Goal: Check status: Check status

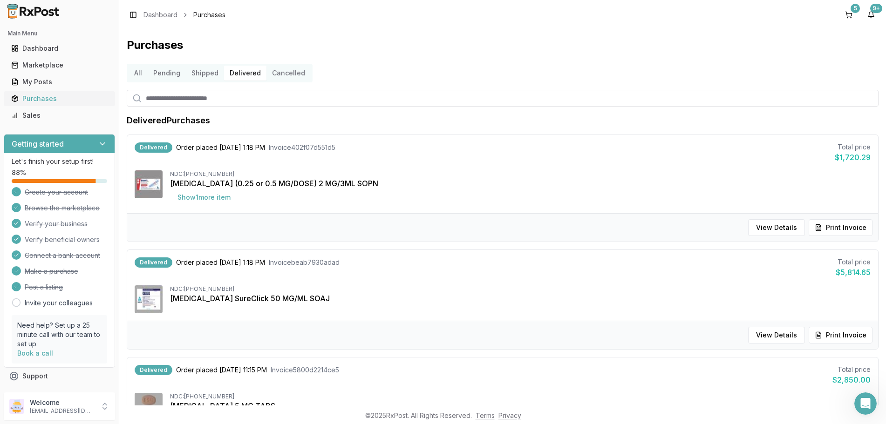
click at [34, 99] on div "Purchases" at bounding box center [59, 98] width 96 height 9
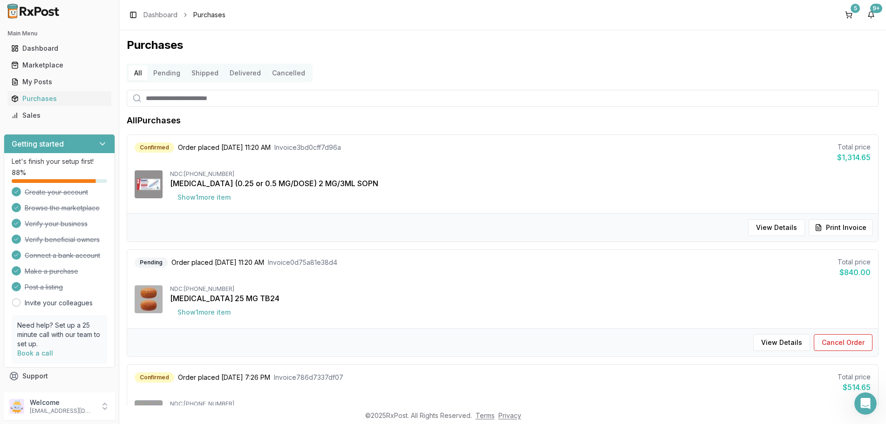
click at [252, 76] on button "Delivered" at bounding box center [245, 73] width 42 height 15
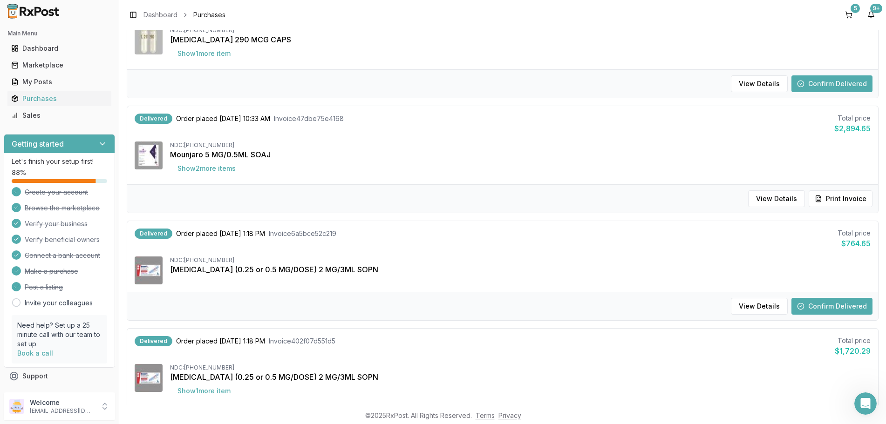
scroll to position [224, 0]
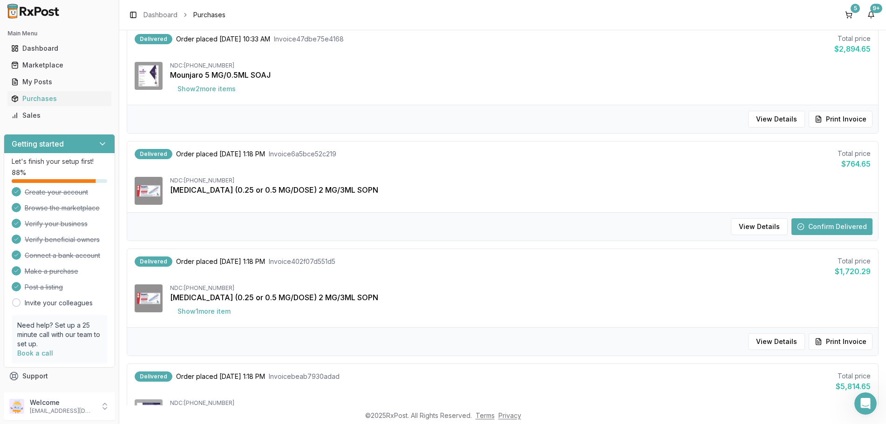
click at [815, 223] on button "Confirm Delivered" at bounding box center [831, 226] width 81 height 17
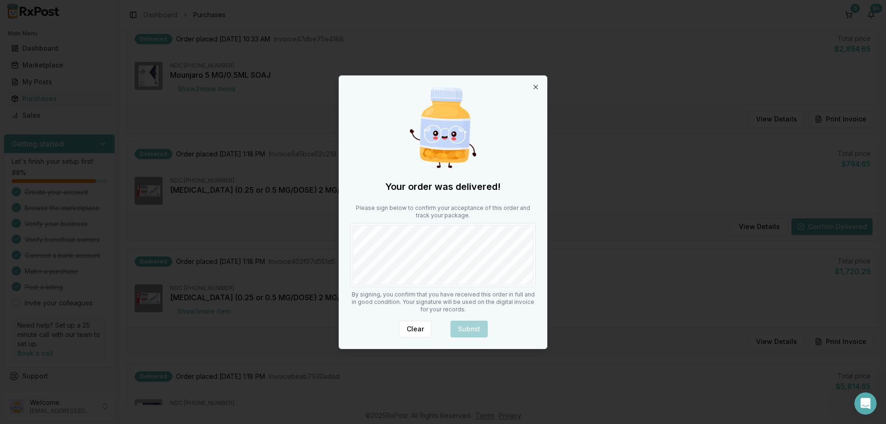
click at [305, 276] on body "Main Menu Dashboard Marketplace My Posts Purchases Sales Getting started Let's …" at bounding box center [443, 212] width 886 height 424
click at [459, 330] on button "Submit" at bounding box center [468, 329] width 37 height 17
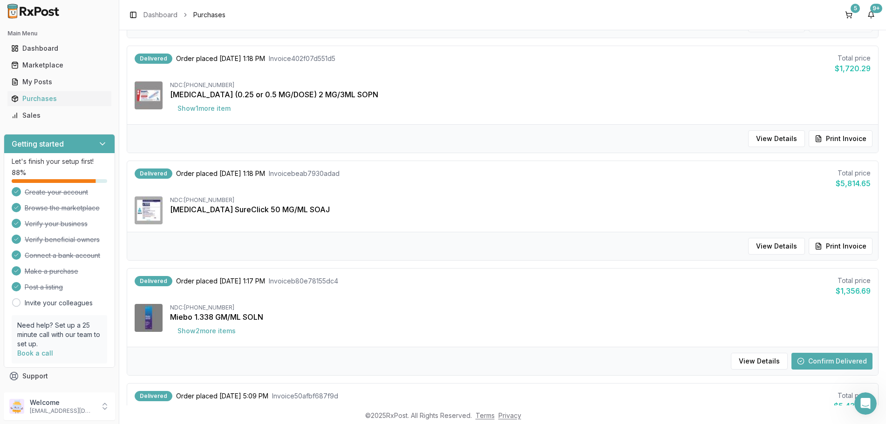
scroll to position [447, 0]
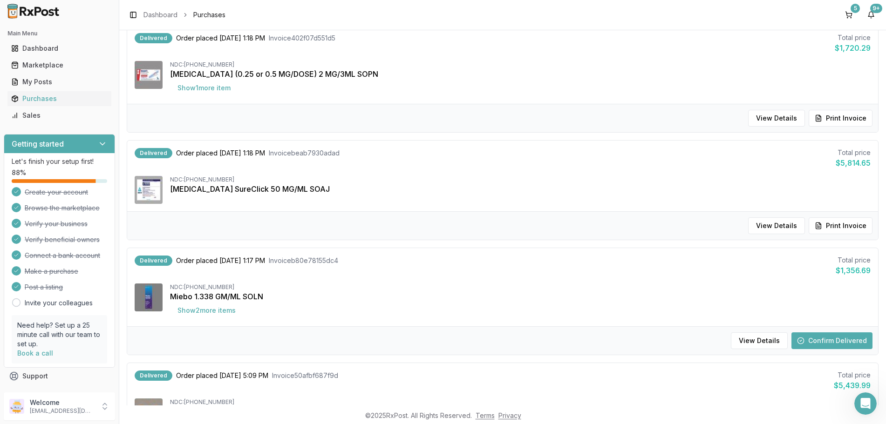
click at [833, 339] on button "Confirm Delivered" at bounding box center [831, 340] width 81 height 17
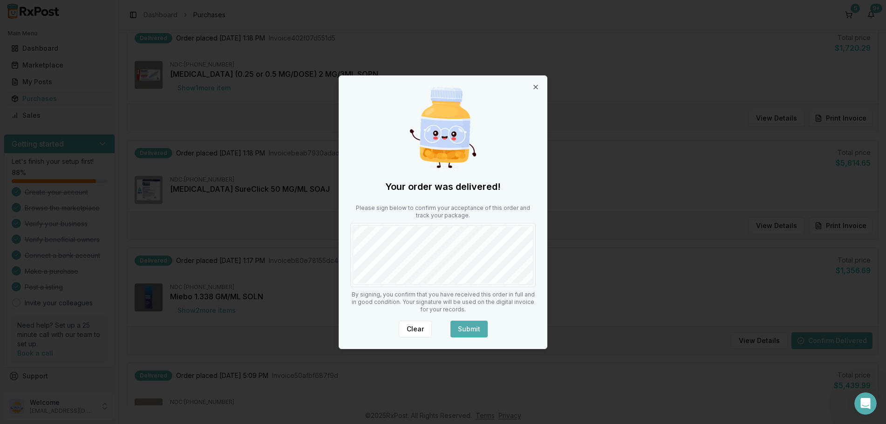
click at [476, 331] on button "Submit" at bounding box center [468, 329] width 37 height 17
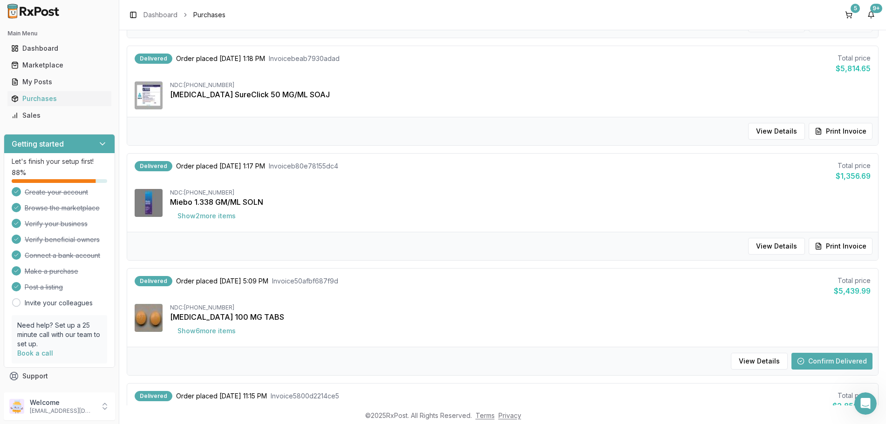
scroll to position [559, 0]
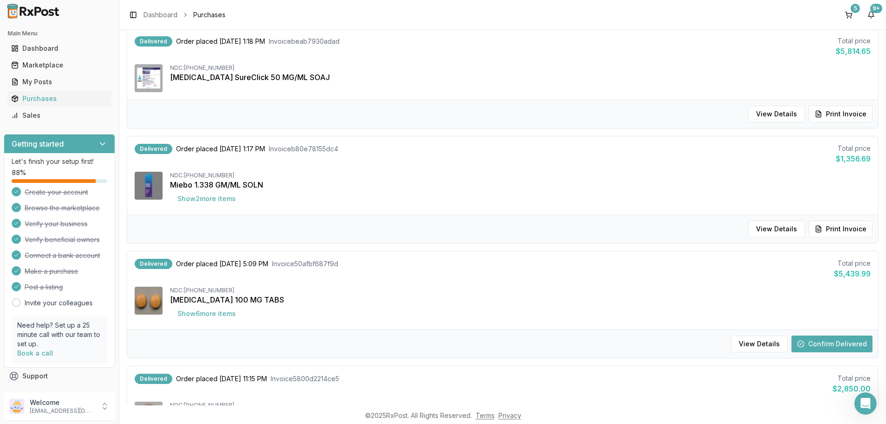
click at [823, 340] on button "Confirm Delivered" at bounding box center [831, 344] width 81 height 17
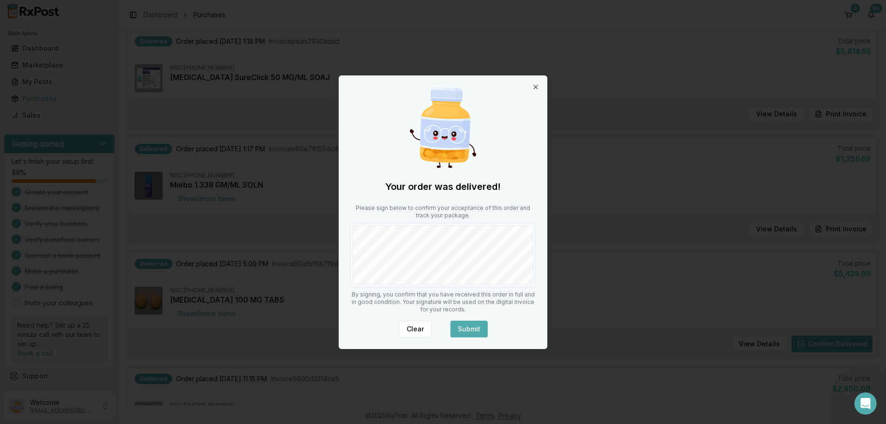
click at [482, 331] on button "Submit" at bounding box center [468, 329] width 37 height 17
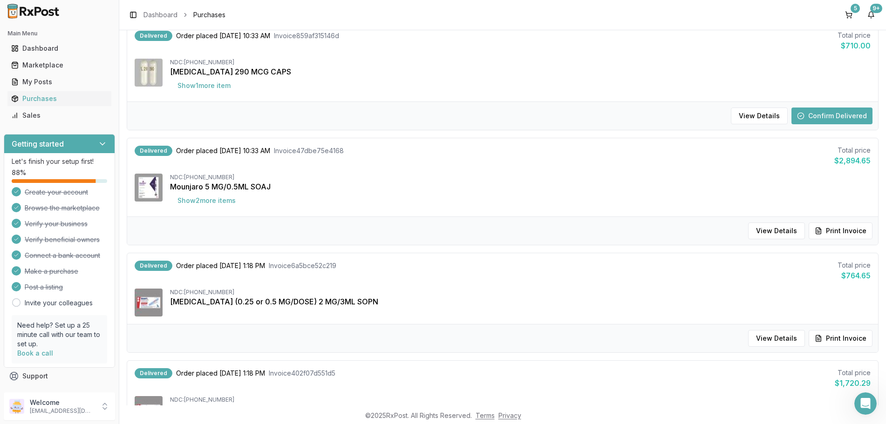
scroll to position [56, 0]
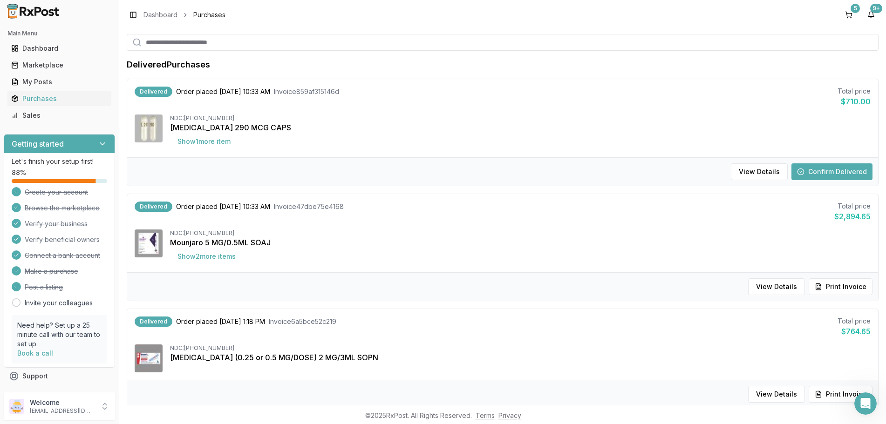
click at [830, 168] on button "Confirm Delivered" at bounding box center [831, 171] width 81 height 17
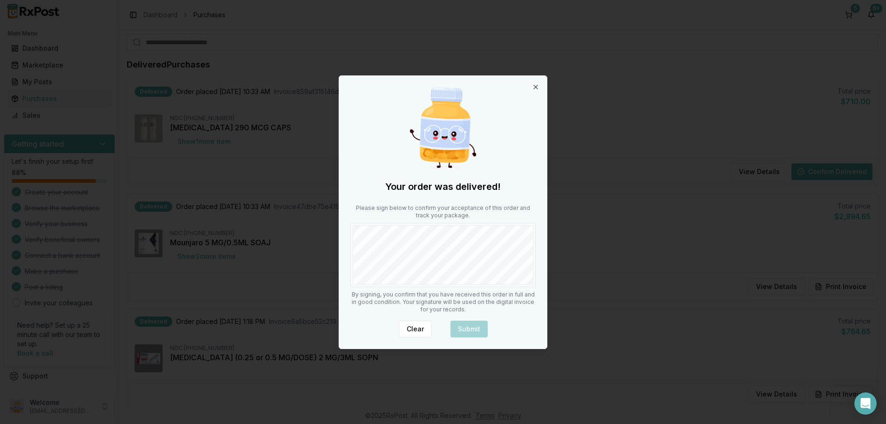
click at [547, 272] on div "Your order was delivered! Please sign below to confirm your acceptance of this …" at bounding box center [443, 212] width 209 height 274
click at [478, 327] on button "Submit" at bounding box center [468, 329] width 37 height 17
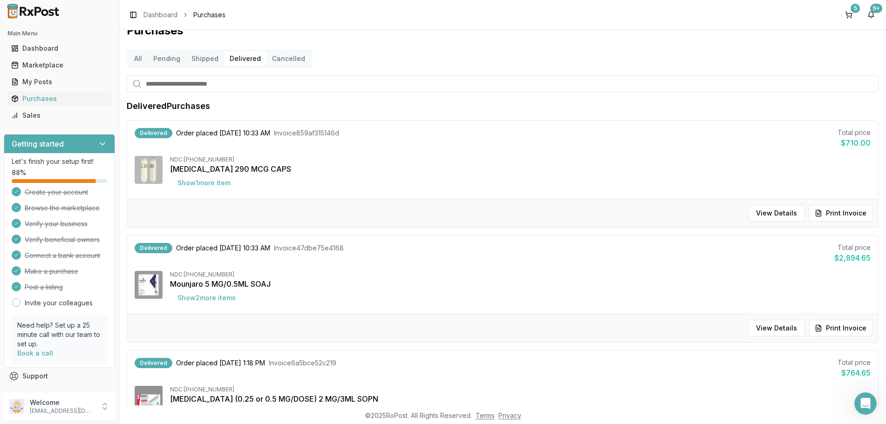
scroll to position [0, 0]
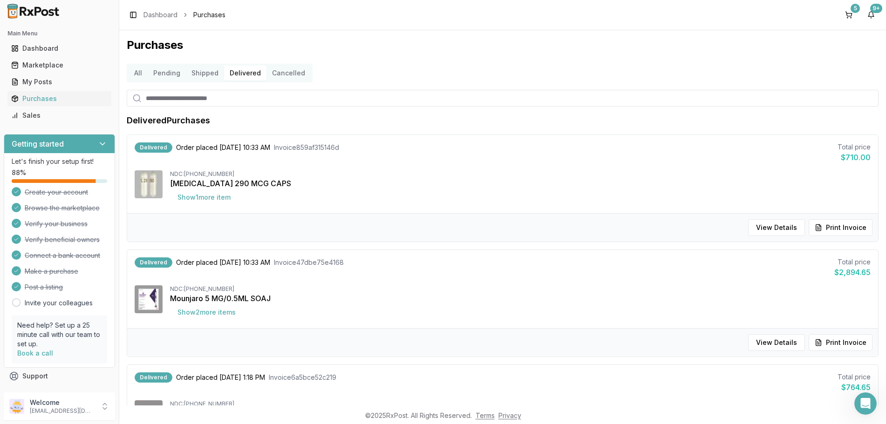
click at [199, 76] on button "Shipped" at bounding box center [205, 73] width 38 height 15
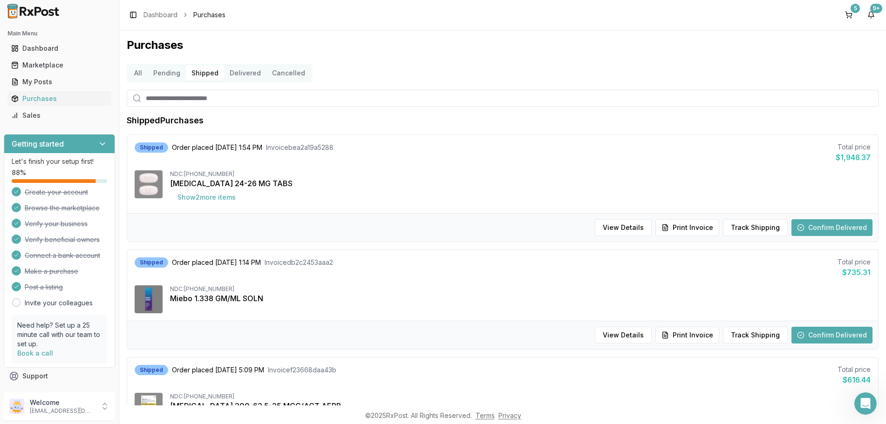
click at [816, 330] on button "Confirm Delivered" at bounding box center [831, 335] width 81 height 17
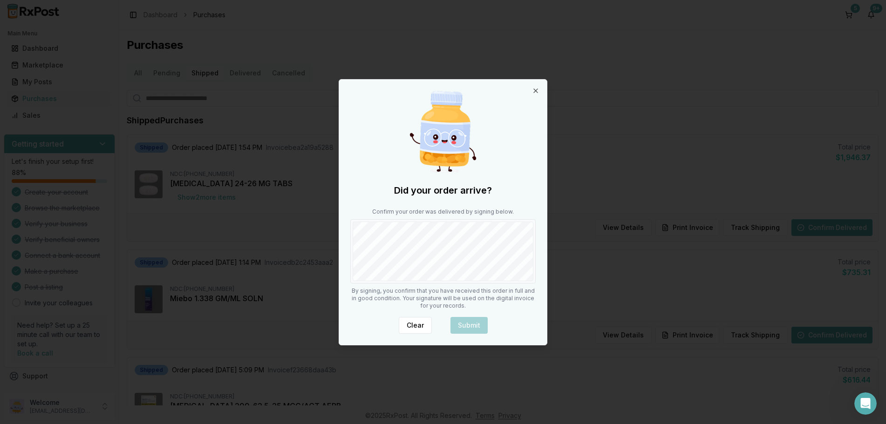
click at [508, 211] on div "Confirm your order was delivered by signing below." at bounding box center [442, 245] width 185 height 75
click at [466, 320] on button "Submit" at bounding box center [468, 325] width 37 height 17
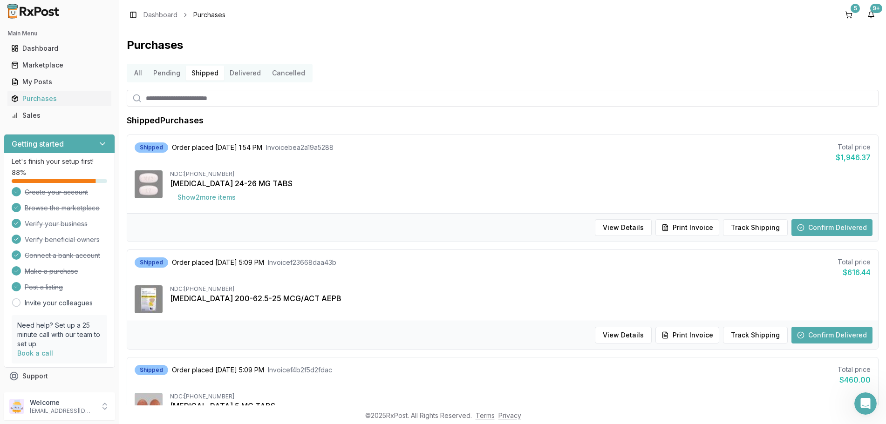
click at [848, 222] on button "Confirm Delivered" at bounding box center [831, 227] width 81 height 17
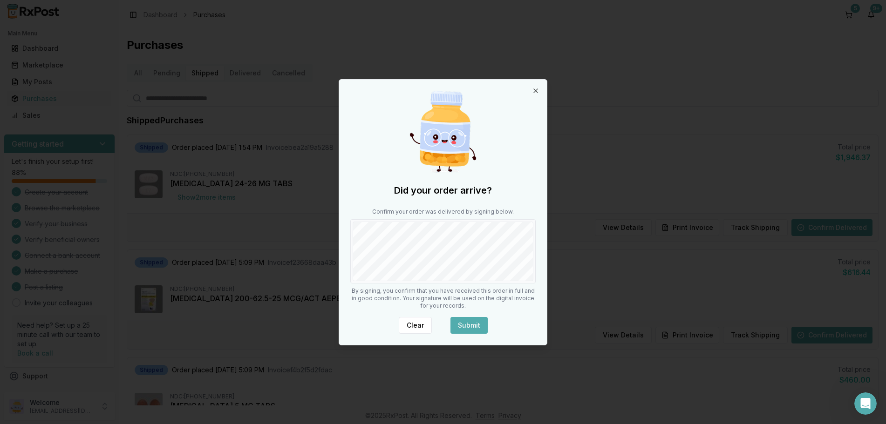
click at [460, 325] on button "Submit" at bounding box center [468, 325] width 37 height 17
